Goal: Register for event/course

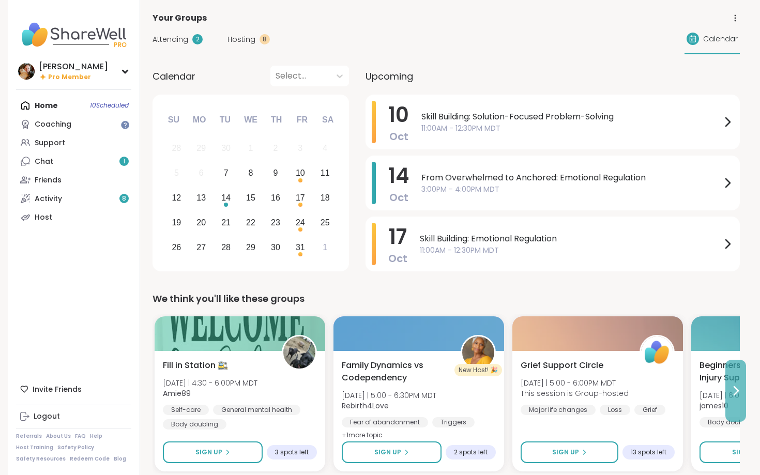
click at [737, 392] on icon at bounding box center [737, 391] width 4 height 8
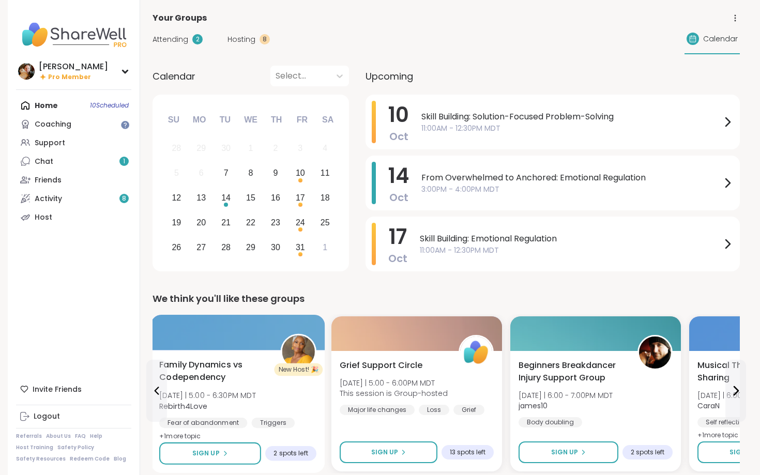
click at [198, 370] on span "Family Dynamics vs Codependency" at bounding box center [214, 371] width 110 height 25
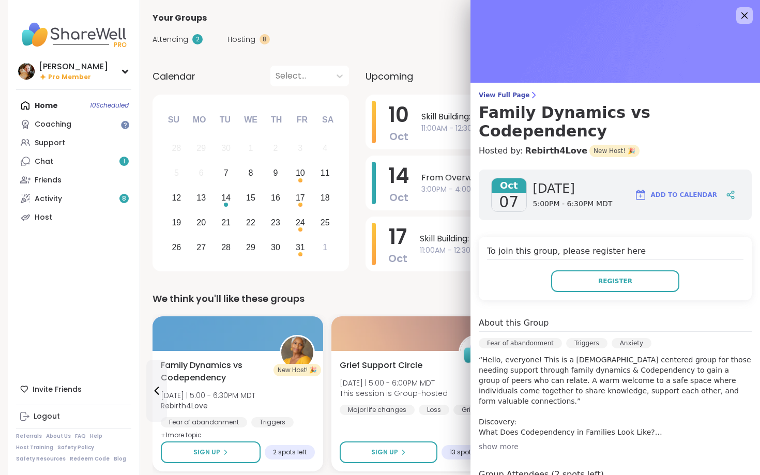
click at [509, 442] on div "show more" at bounding box center [615, 447] width 273 height 10
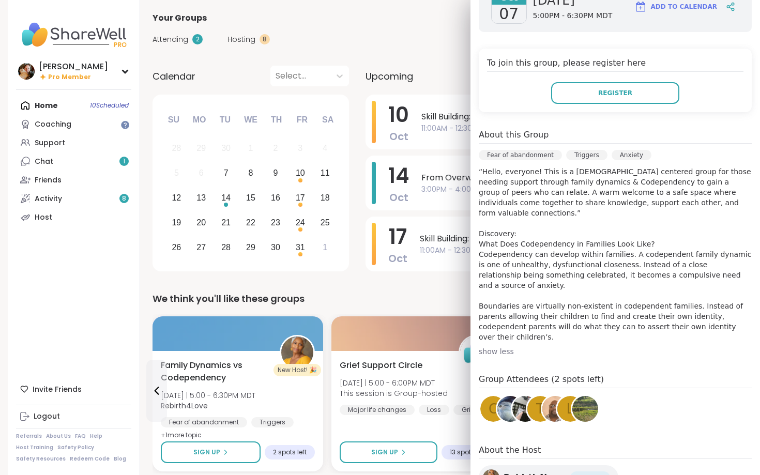
scroll to position [207, 0]
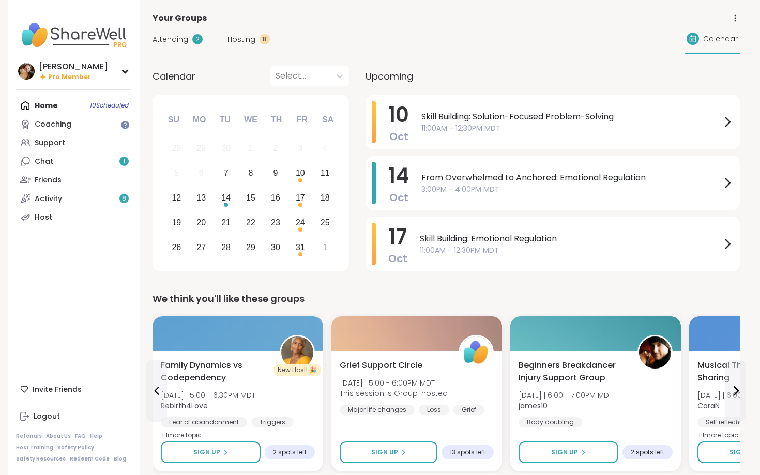
click at [430, 16] on div "Your Groups" at bounding box center [447, 18] width 588 height 12
click at [735, 391] on icon at bounding box center [736, 391] width 12 height 12
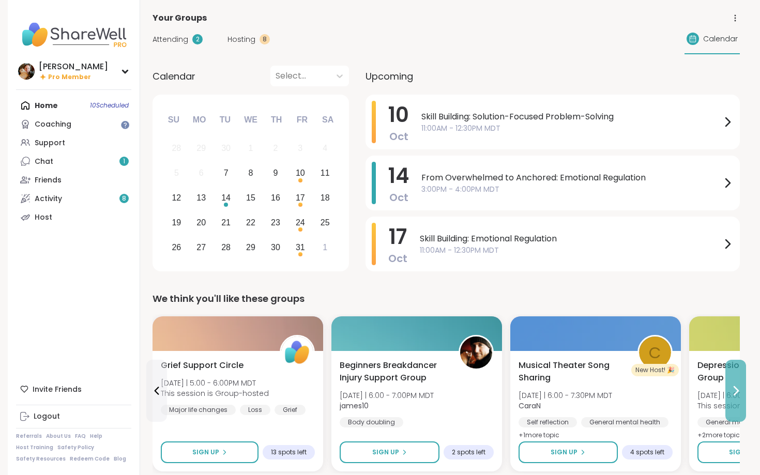
click at [735, 391] on icon at bounding box center [736, 391] width 12 height 12
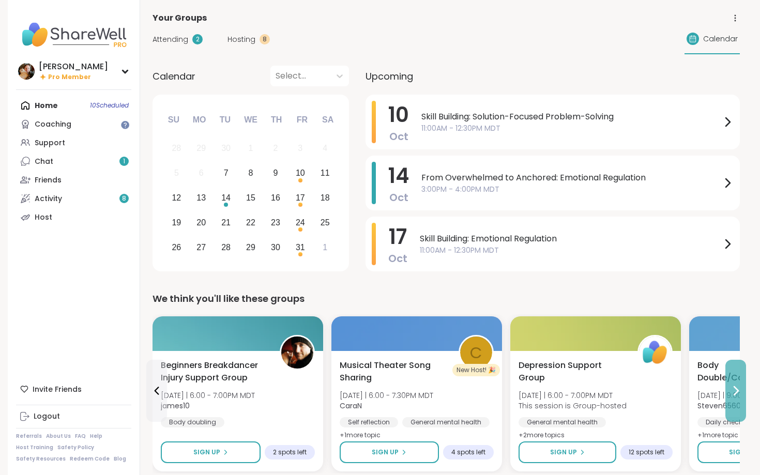
click at [734, 391] on icon at bounding box center [736, 391] width 12 height 12
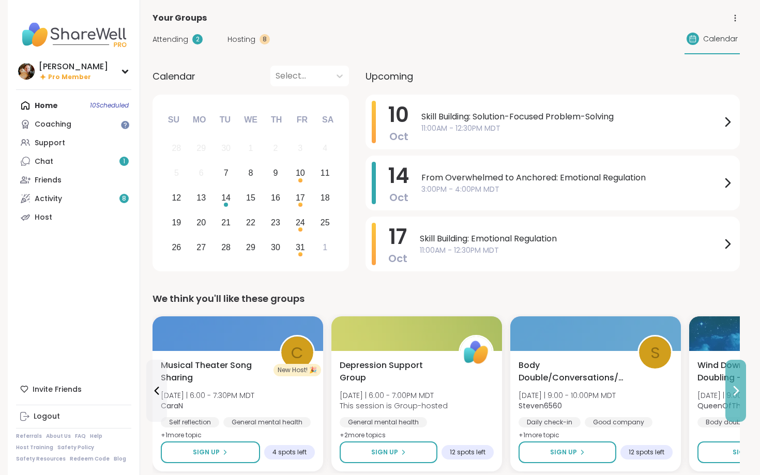
click at [734, 391] on icon at bounding box center [736, 391] width 12 height 12
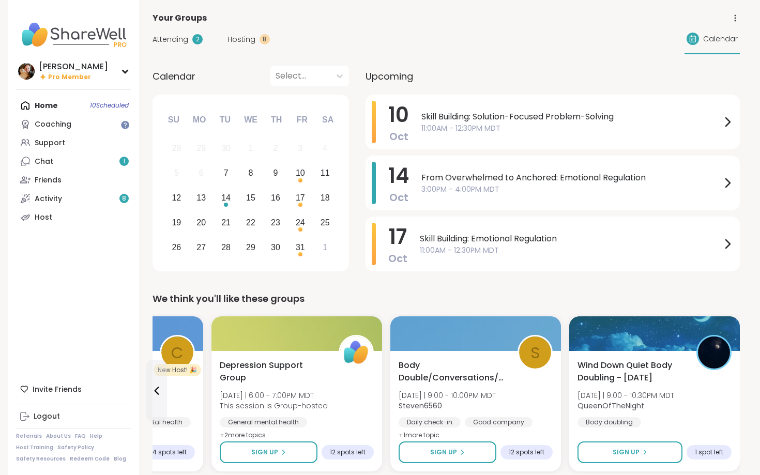
click at [734, 391] on div "Wind Down Quiet Body Doubling - [DATE] [DATE] | 9:00 - 10:30PM MDT QueenOfTheNi…" at bounding box center [655, 411] width 171 height 121
click at [419, 33] on div "Attending 2 Hosting 8 Calendar" at bounding box center [447, 39] width 588 height 30
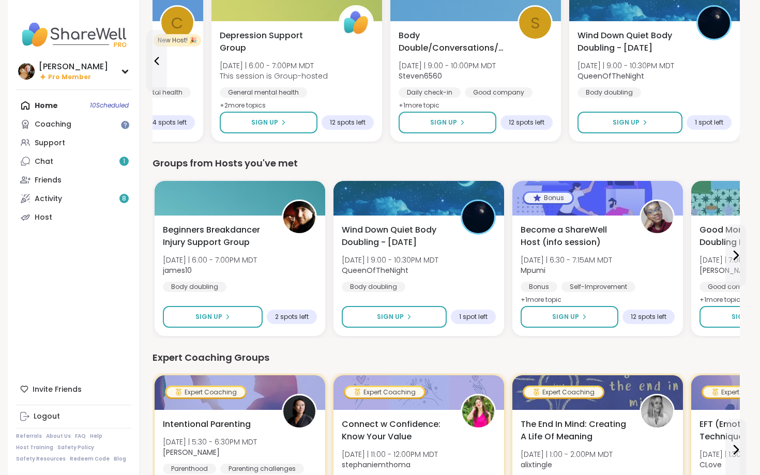
scroll to position [332, 0]
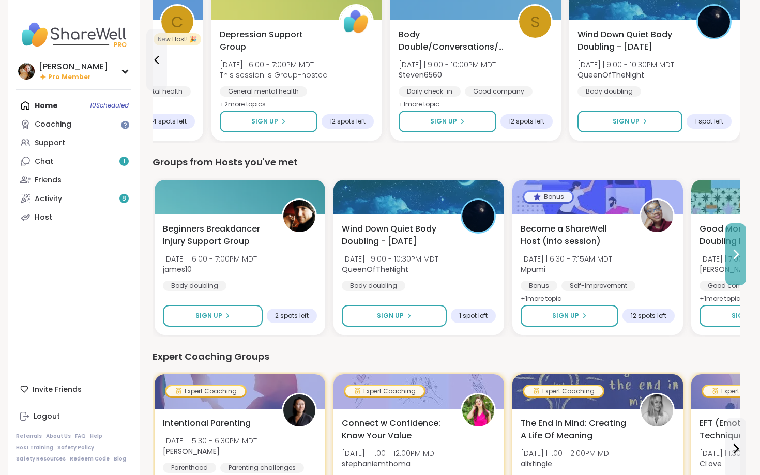
click at [736, 252] on icon at bounding box center [736, 254] width 12 height 12
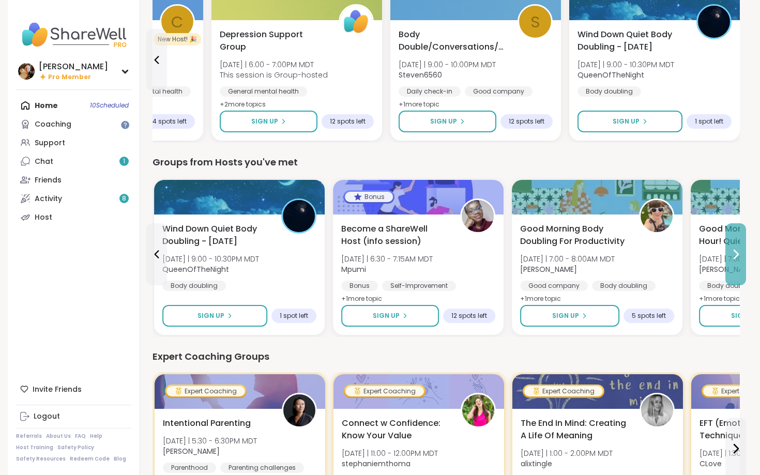
click at [736, 252] on icon at bounding box center [736, 254] width 12 height 12
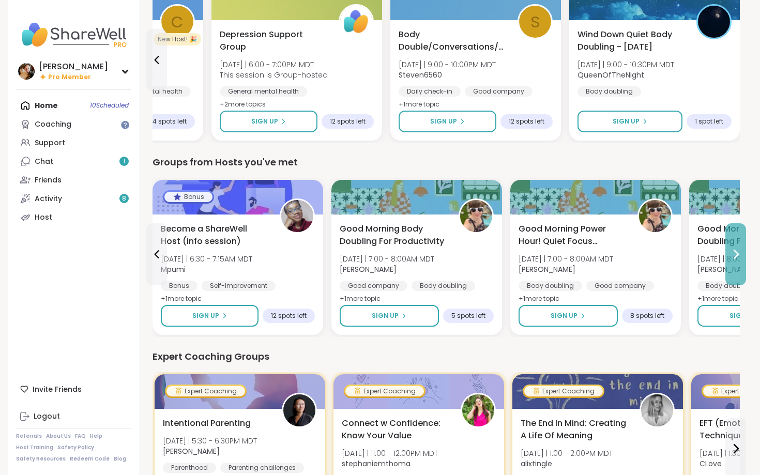
click at [738, 253] on icon at bounding box center [737, 254] width 4 height 8
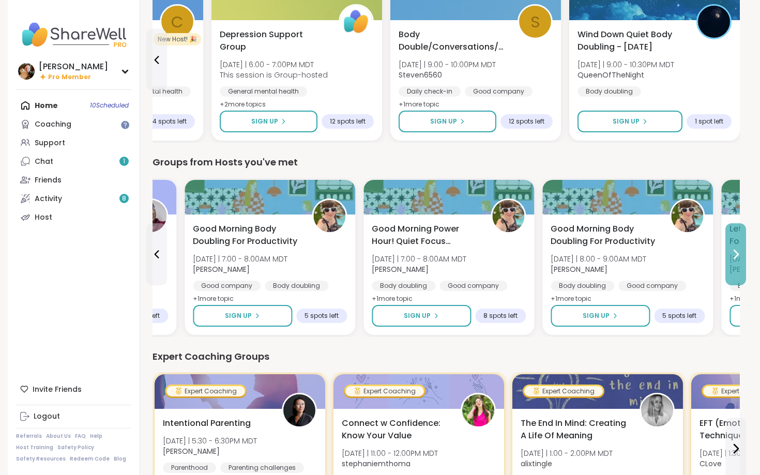
click at [738, 253] on icon at bounding box center [737, 254] width 4 height 8
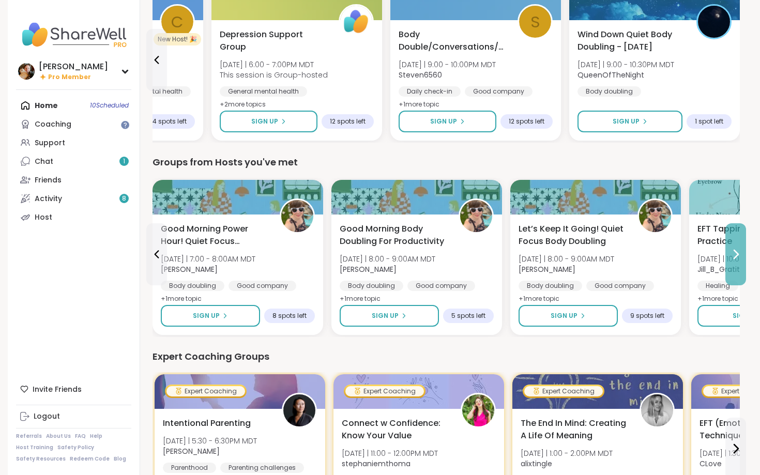
click at [738, 253] on icon at bounding box center [737, 254] width 4 height 8
